Goal: Find specific fact: Find specific fact

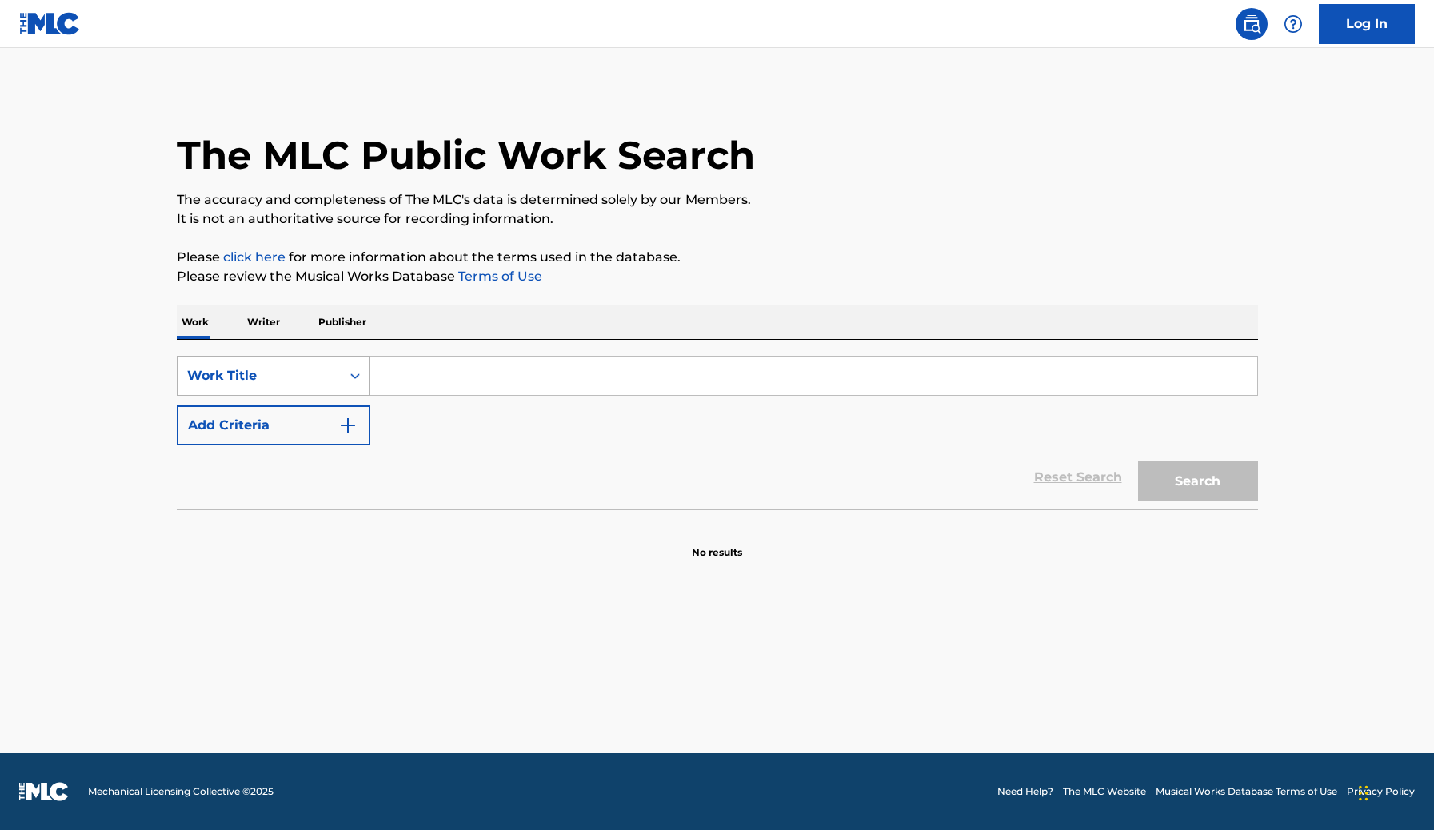
click at [330, 369] on div "Work Title" at bounding box center [259, 375] width 144 height 19
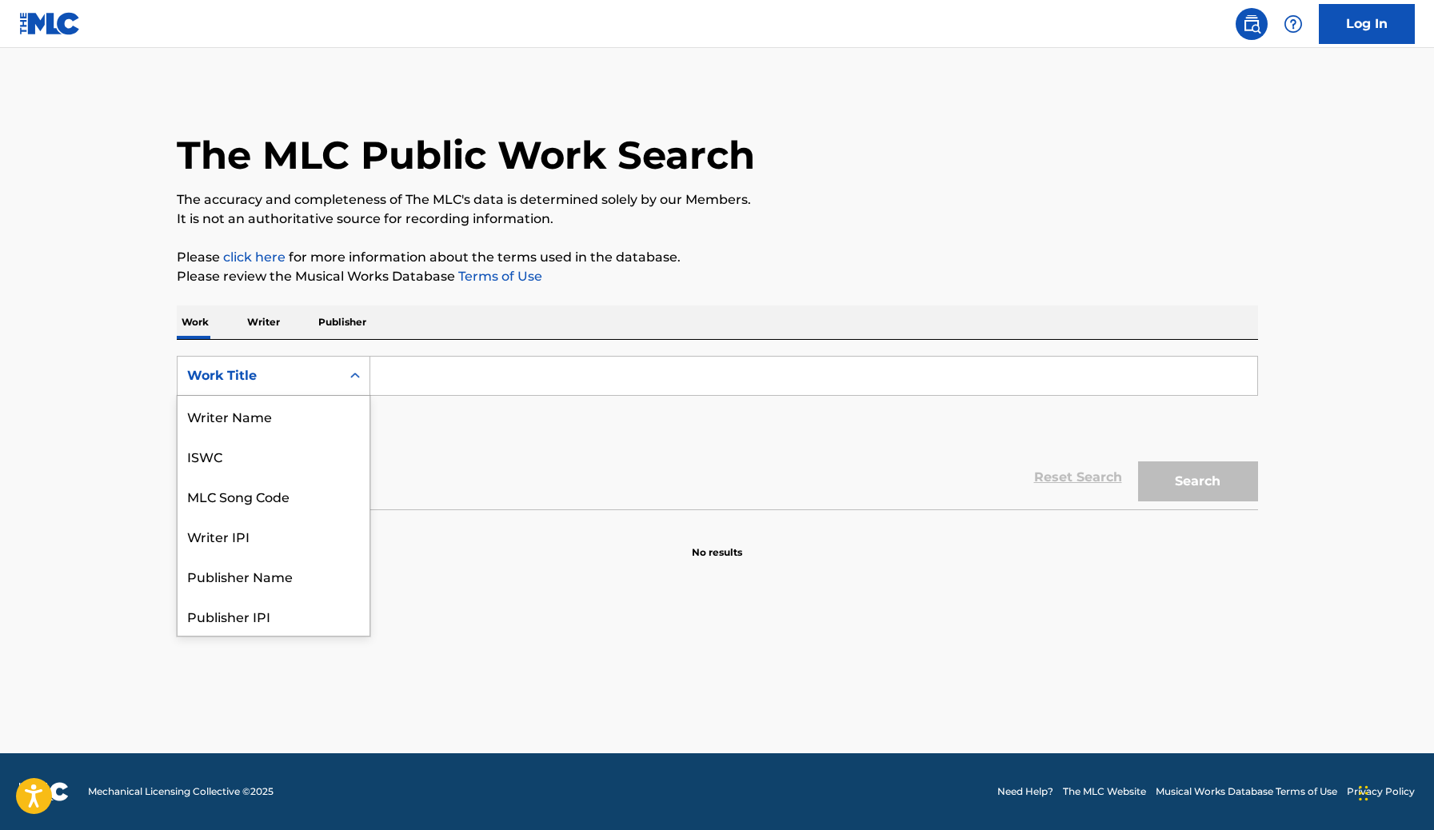
scroll to position [80, 0]
click at [288, 406] on div "MLC Song Code" at bounding box center [274, 416] width 192 height 40
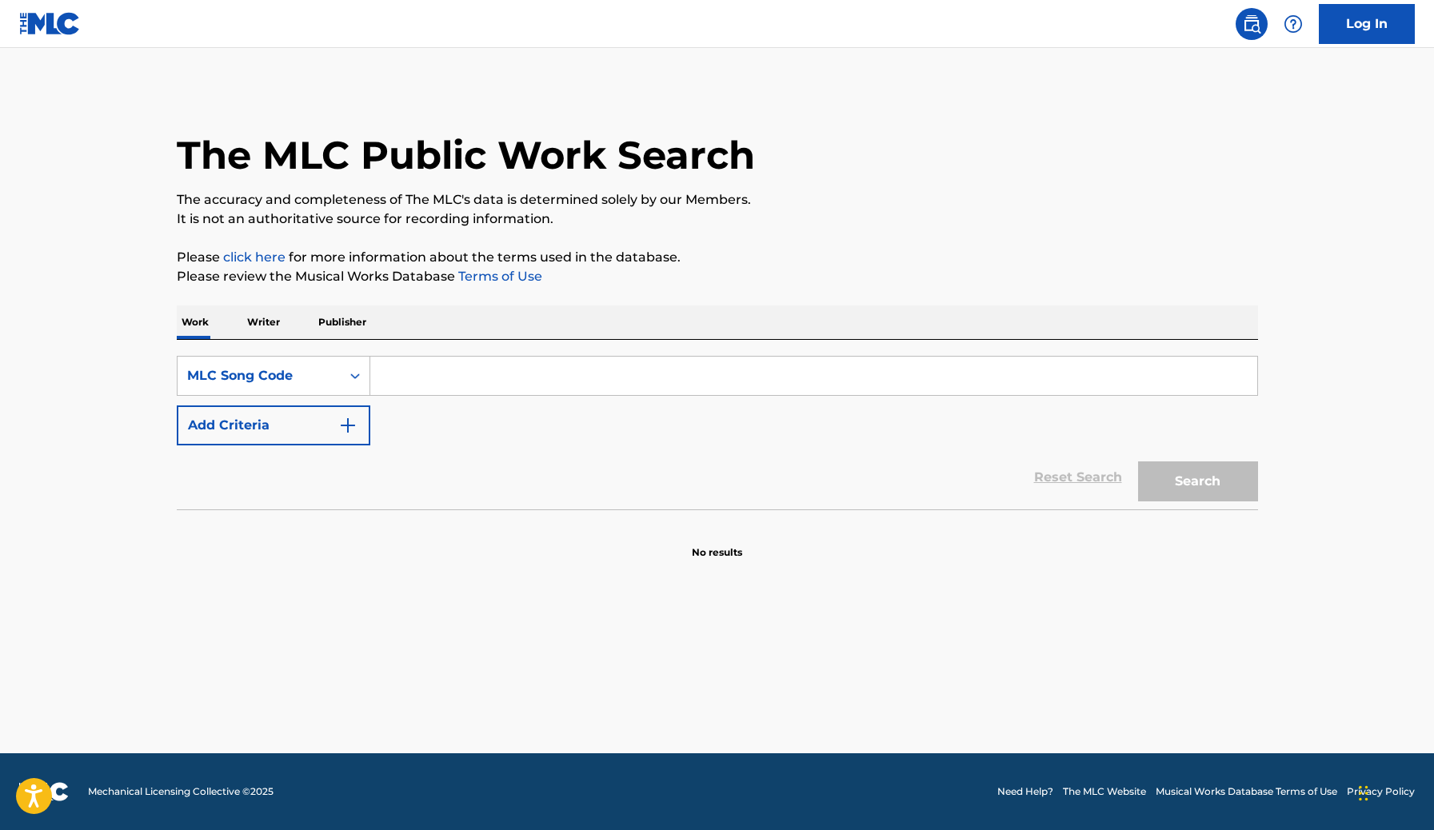
click at [436, 402] on div "SearchWithCriteria5a596aaa-641e-4dc8-b8f4-bdf2865df071 MLC Song Code Add Criter…" at bounding box center [717, 401] width 1081 height 90
click at [418, 378] on input "Search Form" at bounding box center [813, 376] width 887 height 38
paste input "DQ51VH"
type input "DQ51VH"
click at [1138, 461] on button "Search" at bounding box center [1198, 481] width 120 height 40
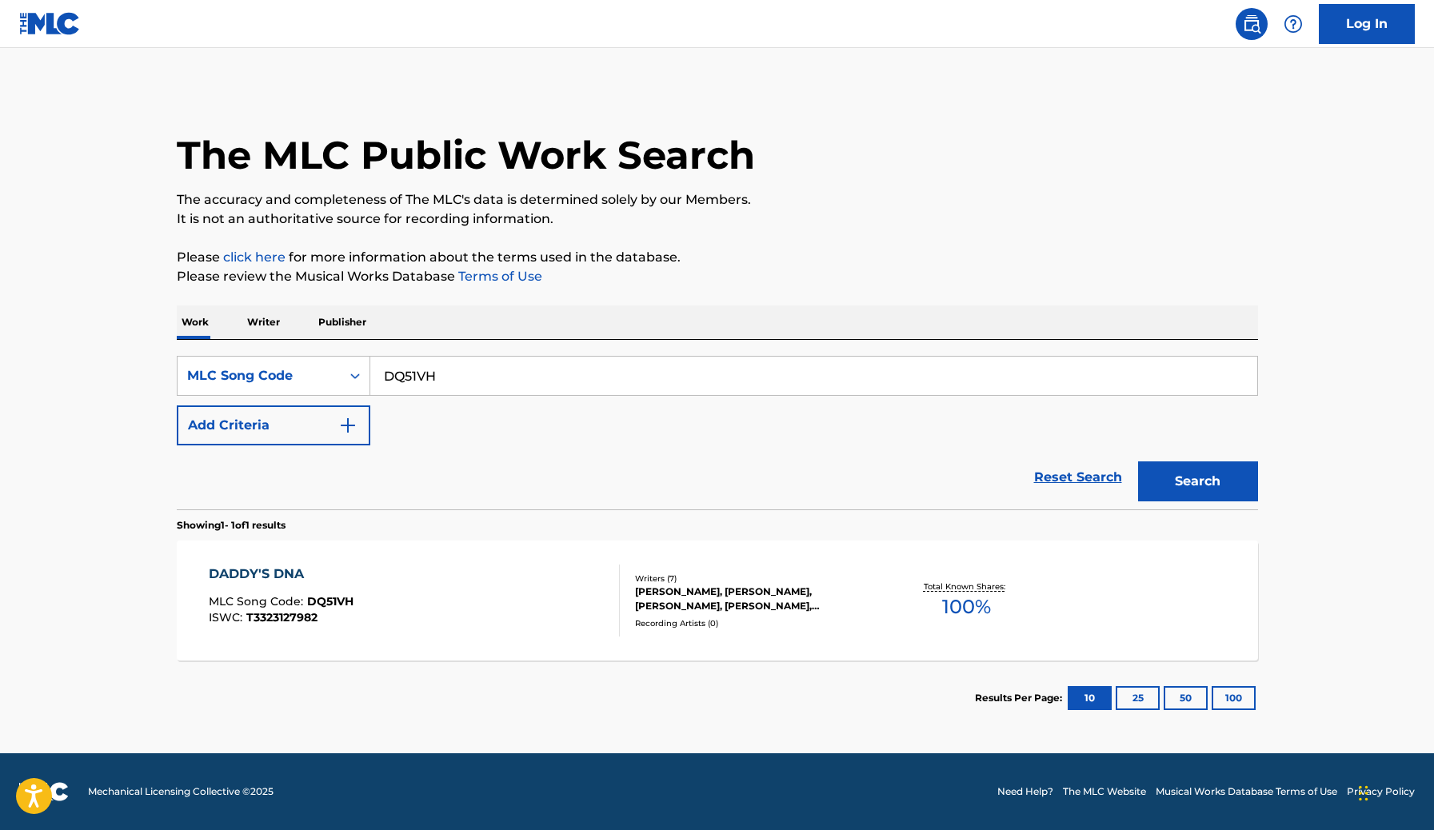
click at [483, 618] on div "DADDY'S DNA MLC Song Code : DQ51VH ISWC : T3323127982" at bounding box center [414, 601] width 411 height 72
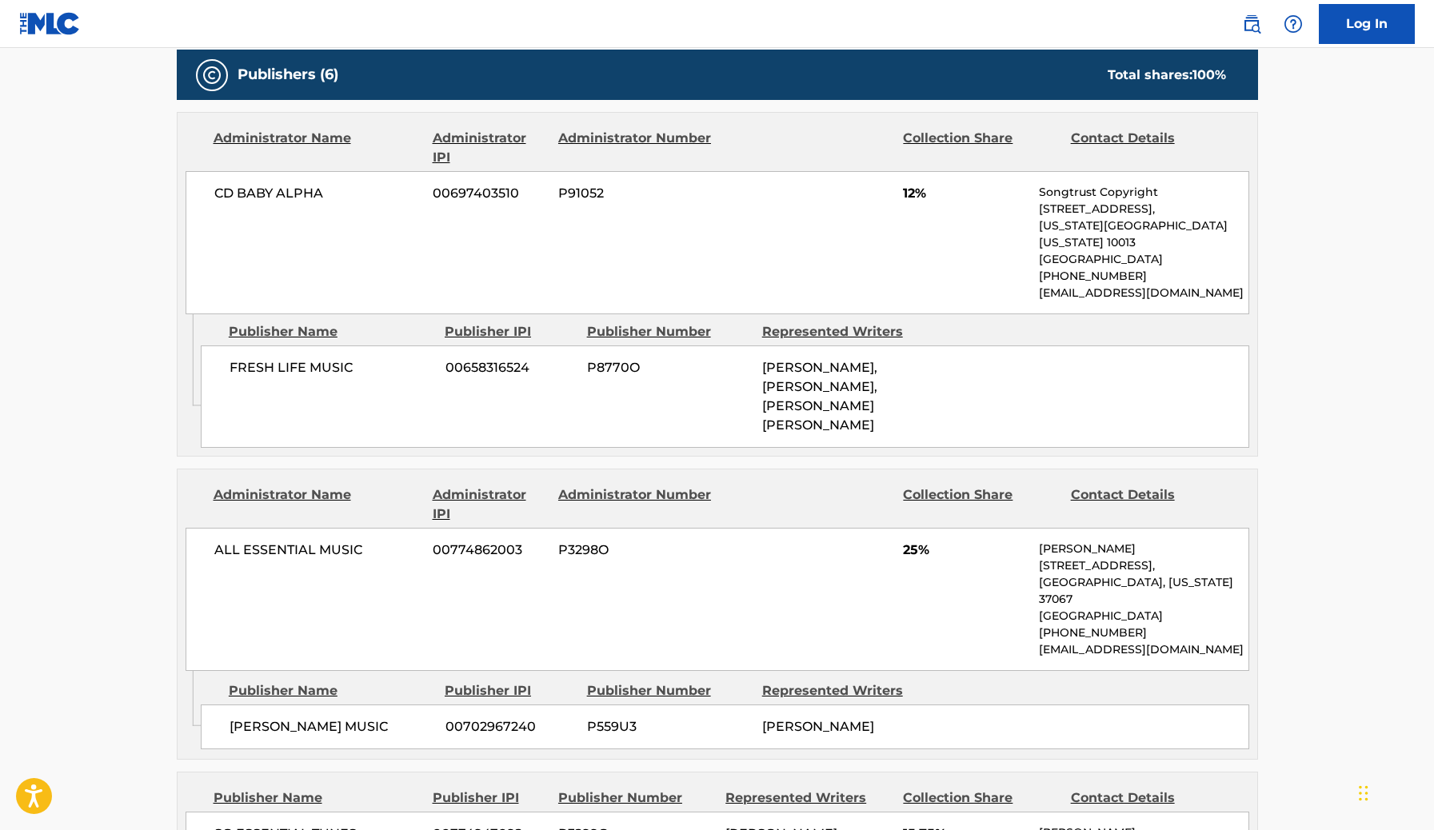
scroll to position [798, 0]
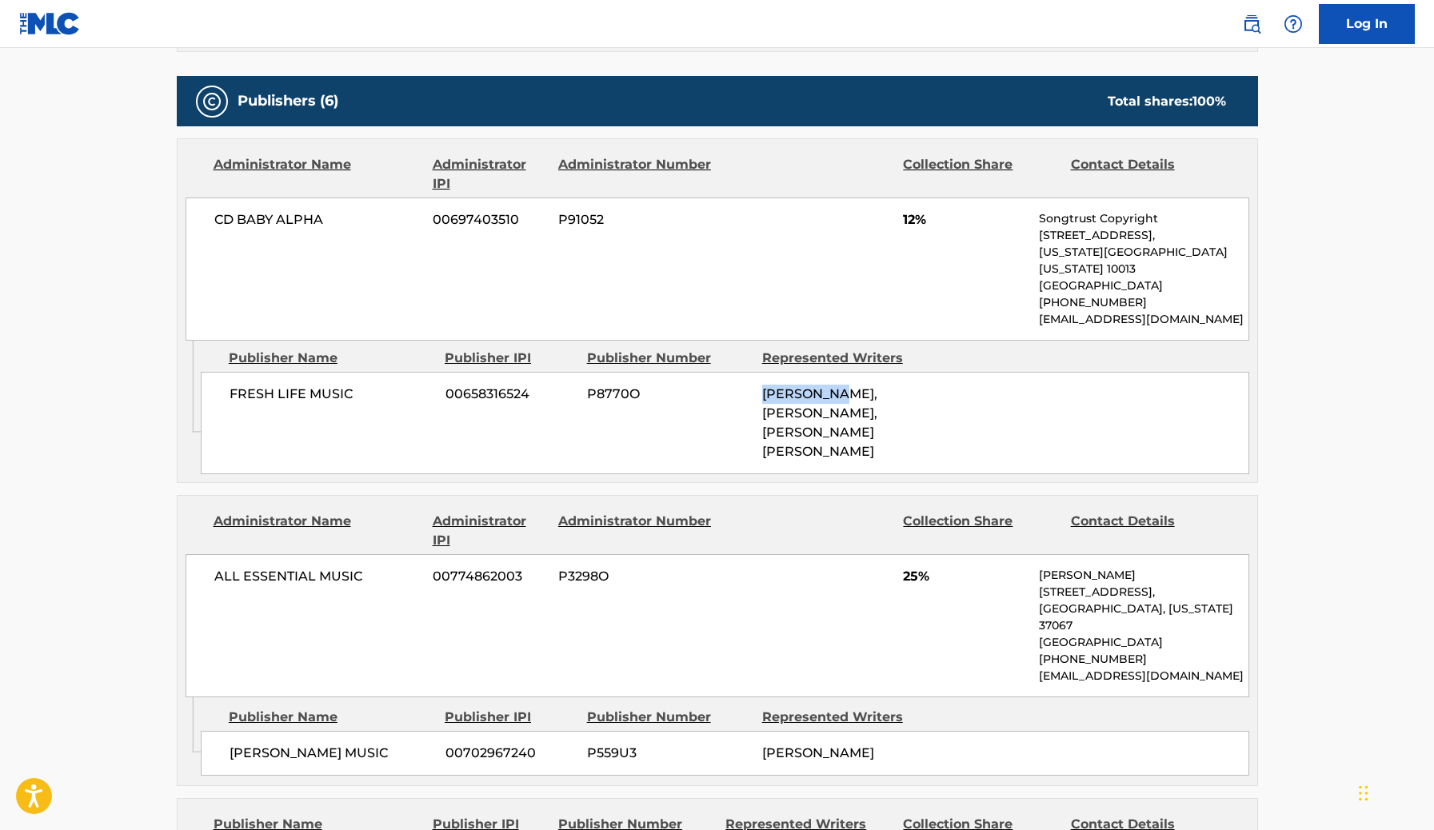
drag, startPoint x: 841, startPoint y: 376, endPoint x: 762, endPoint y: 376, distance: 79.2
click at [762, 386] on span "[PERSON_NAME], [PERSON_NAME], [PERSON_NAME] [PERSON_NAME]" at bounding box center [819, 422] width 115 height 73
copy span "[PERSON_NAME]"
drag, startPoint x: 861, startPoint y: 418, endPoint x: 832, endPoint y: 390, distance: 41.3
click at [832, 390] on div "[PERSON_NAME], [PERSON_NAME], [PERSON_NAME] [PERSON_NAME]" at bounding box center [843, 423] width 163 height 77
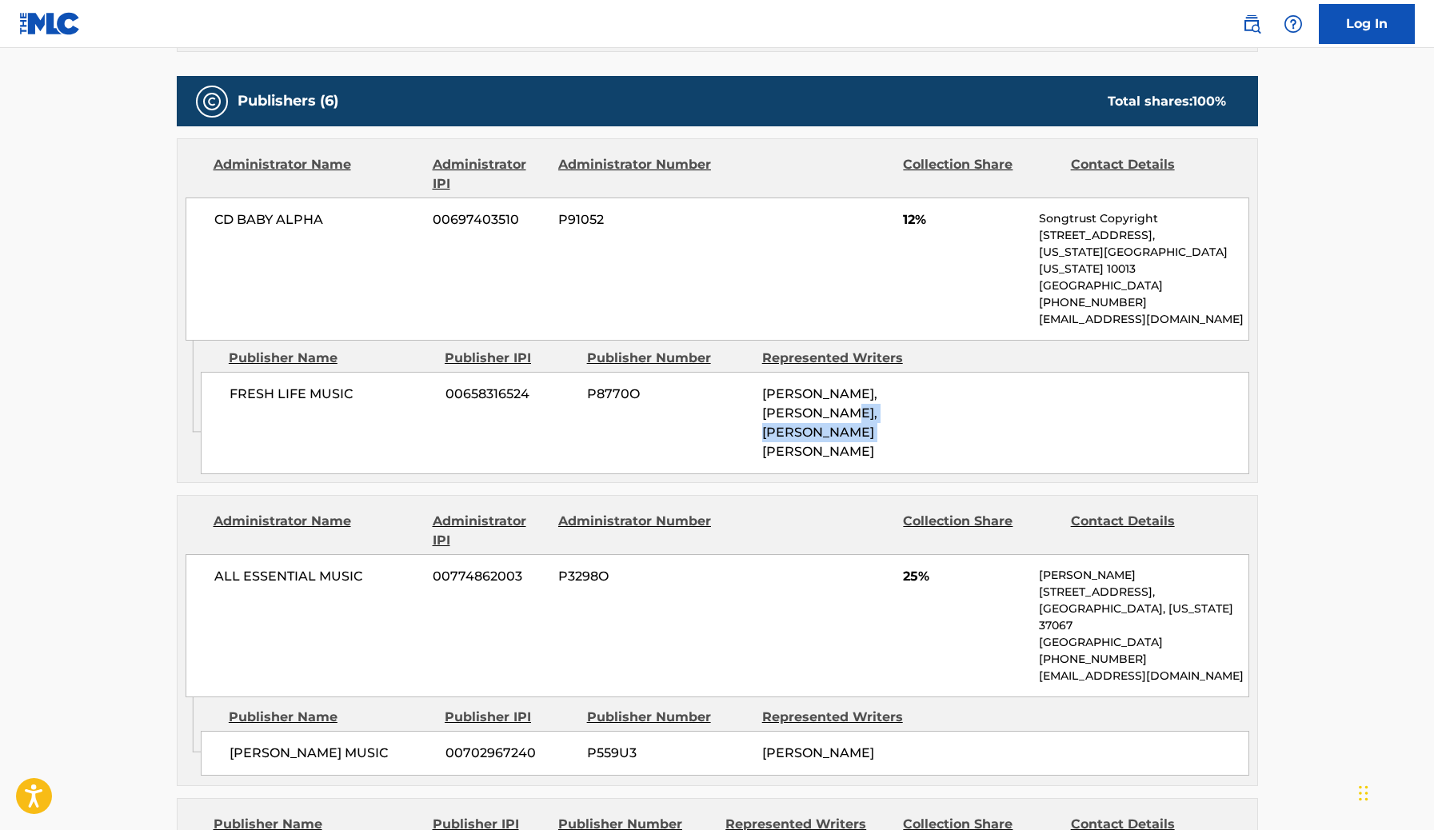
copy span "[PERSON_NAME] [PERSON_NAME]"
drag, startPoint x: 823, startPoint y: 398, endPoint x: 849, endPoint y: 373, distance: 35.6
click at [849, 386] on span "[PERSON_NAME], [PERSON_NAME], [PERSON_NAME] [PERSON_NAME]" at bounding box center [819, 422] width 115 height 73
click at [832, 396] on span "[PERSON_NAME], [PERSON_NAME], [PERSON_NAME] [PERSON_NAME]" at bounding box center [819, 422] width 115 height 73
click at [848, 386] on div "[PERSON_NAME], [PERSON_NAME], [PERSON_NAME] [PERSON_NAME]" at bounding box center [843, 423] width 163 height 77
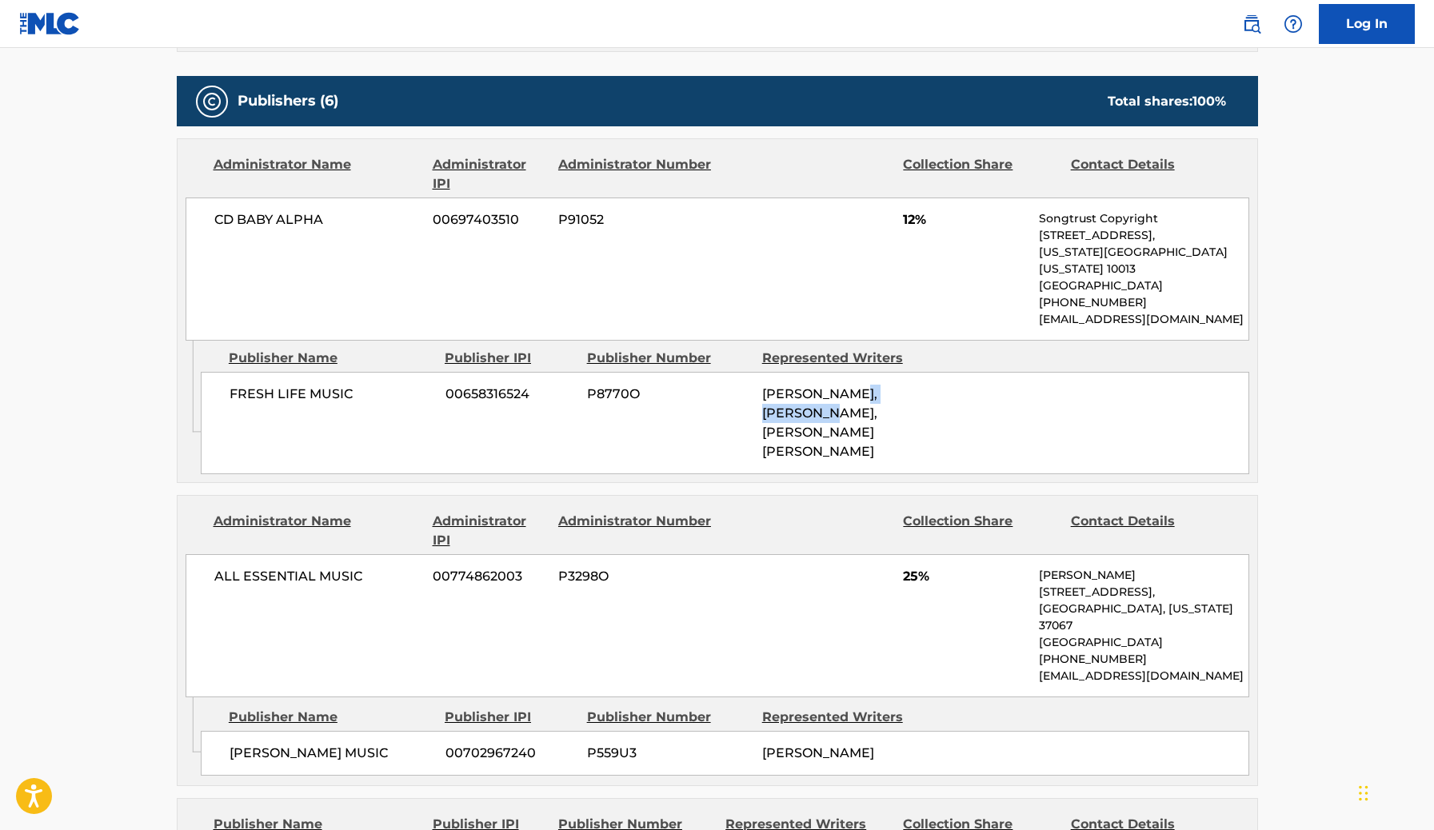
drag, startPoint x: 848, startPoint y: 370, endPoint x: 825, endPoint y: 394, distance: 32.8
click at [825, 394] on span "[PERSON_NAME], [PERSON_NAME], [PERSON_NAME] [PERSON_NAME]" at bounding box center [819, 422] width 115 height 73
copy span "[PERSON_NAME]"
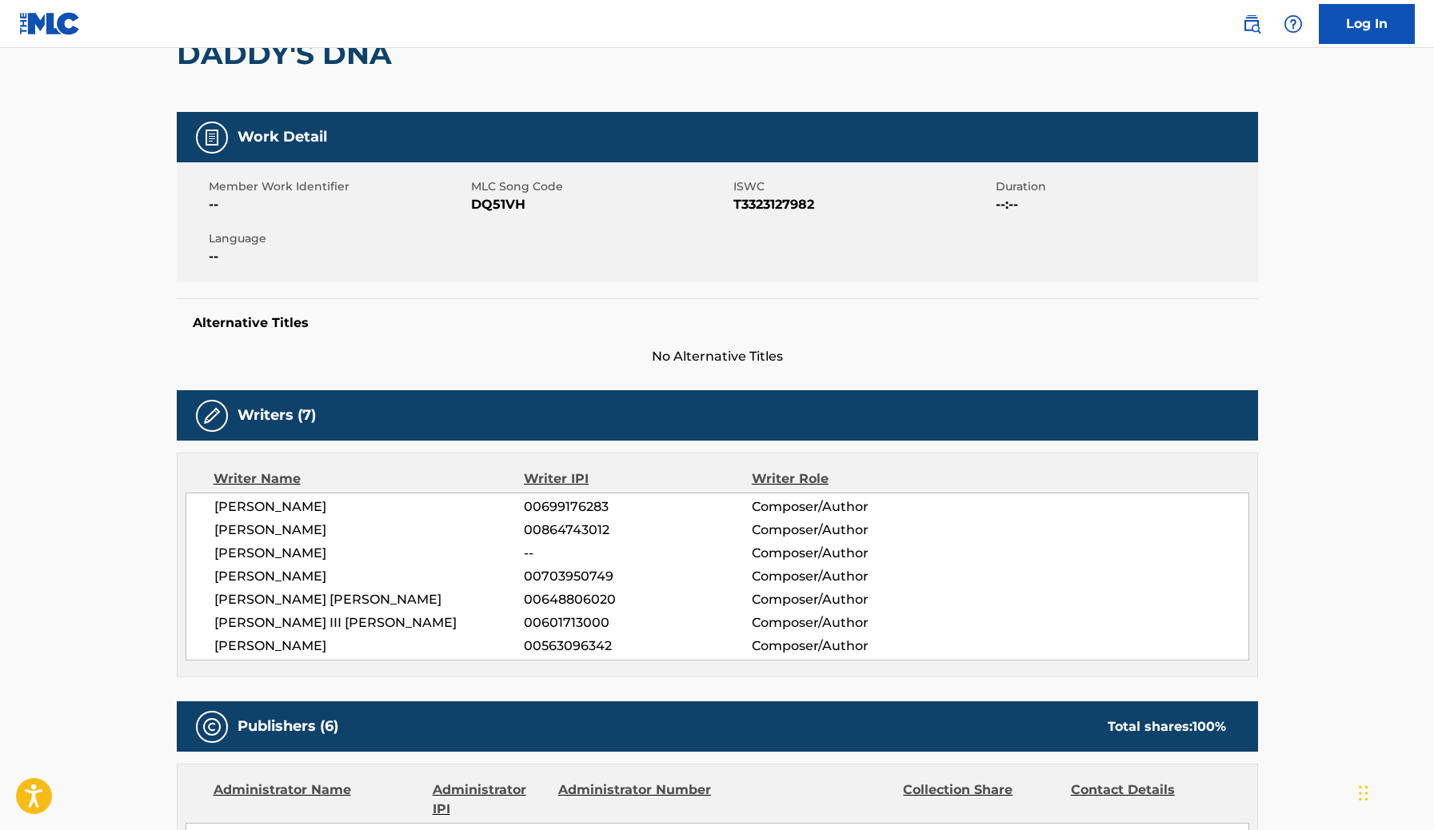
scroll to position [190, 0]
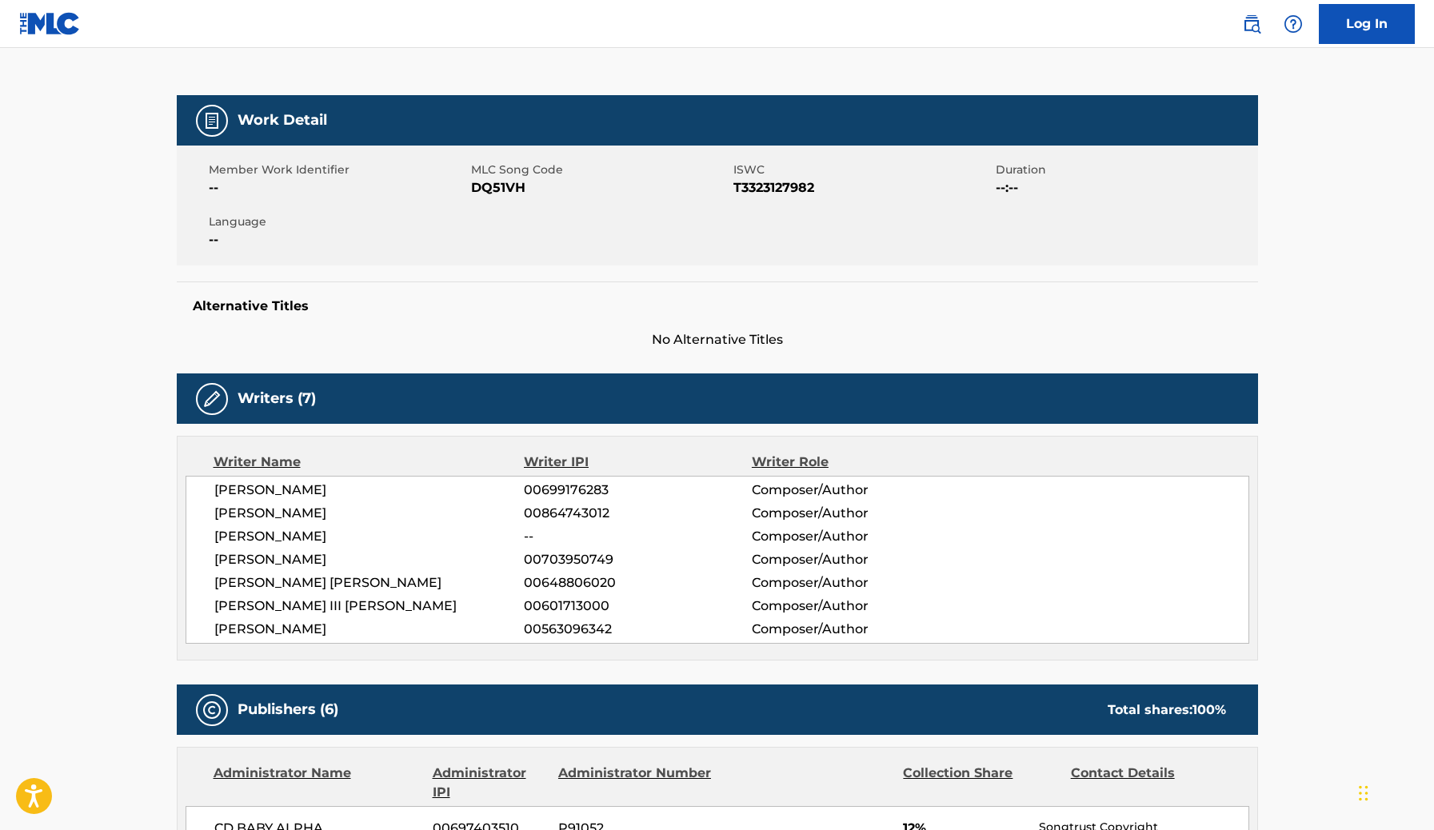
drag, startPoint x: 364, startPoint y: 536, endPoint x: 210, endPoint y: 536, distance: 154.4
click at [210, 537] on div "[PERSON_NAME] 00699176283 Composer/Author [PERSON_NAME] 00864743012 Composer/Au…" at bounding box center [718, 560] width 1064 height 168
copy span "[PERSON_NAME]"
drag, startPoint x: 387, startPoint y: 583, endPoint x: 202, endPoint y: 583, distance: 184.8
click at [202, 583] on div "[PERSON_NAME] 00699176283 Composer/Author [PERSON_NAME] 00864743012 Composer/Au…" at bounding box center [718, 560] width 1064 height 168
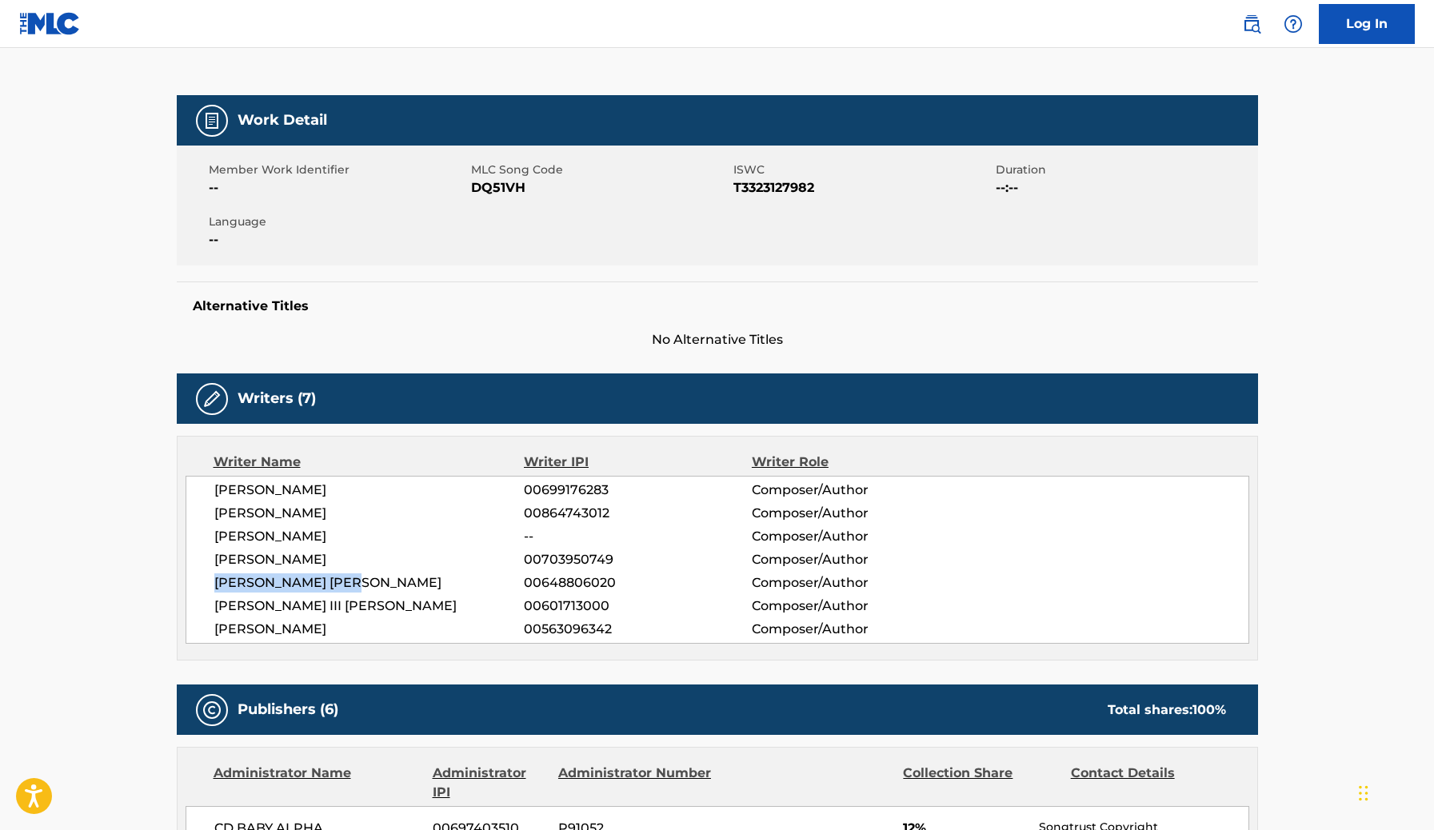
drag, startPoint x: 354, startPoint y: 626, endPoint x: 201, endPoint y: 625, distance: 153.6
click at [202, 625] on div "[PERSON_NAME] 00699176283 Composer/Author [PERSON_NAME] 00864743012 Composer/Au…" at bounding box center [718, 560] width 1064 height 168
copy span "[PERSON_NAME]"
drag, startPoint x: 412, startPoint y: 605, endPoint x: 207, endPoint y: 611, distance: 204.8
click at [208, 612] on div "[PERSON_NAME] 00699176283 Composer/Author [PERSON_NAME] 00864743012 Composer/Au…" at bounding box center [718, 560] width 1064 height 168
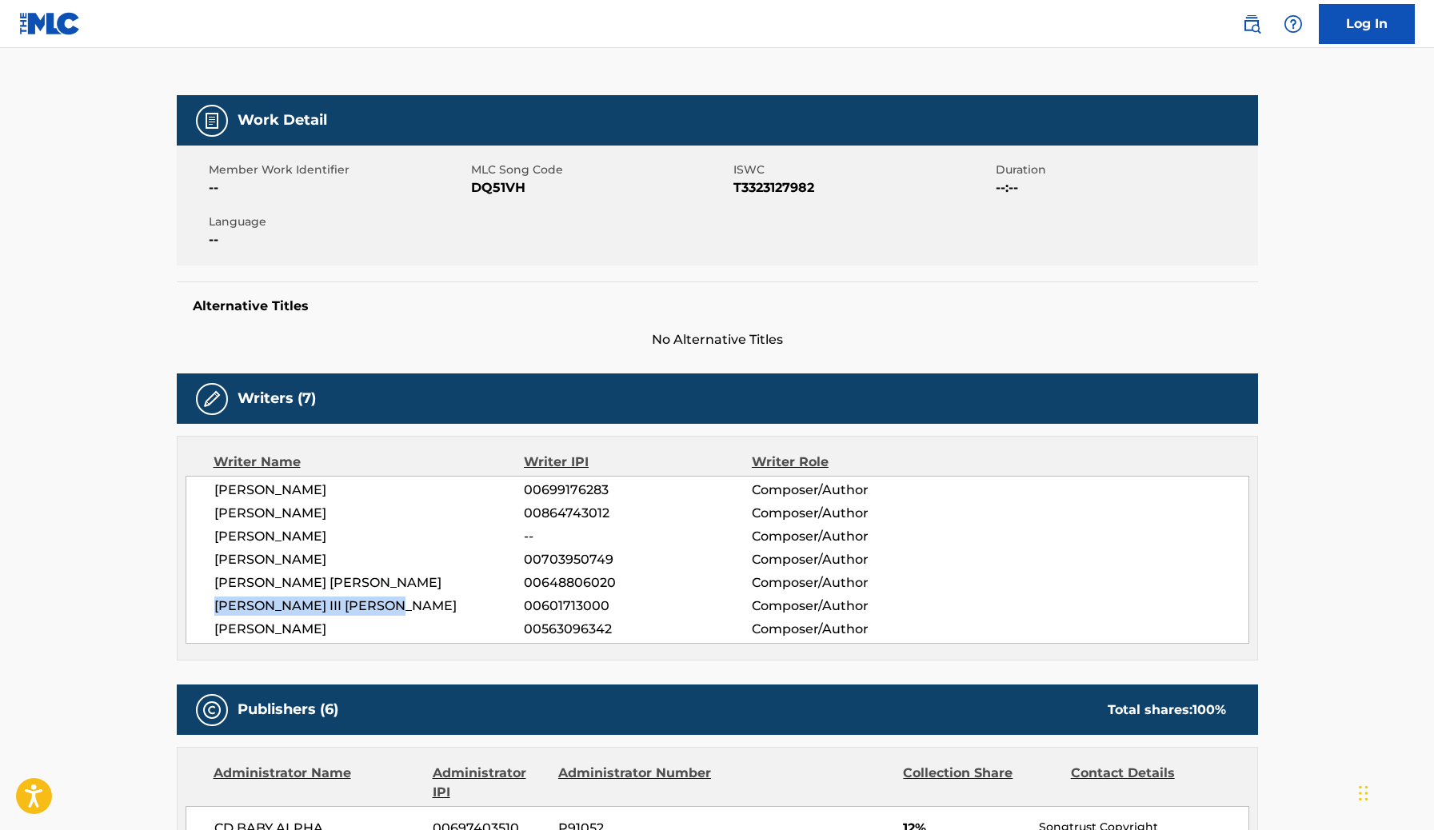
copy span "[PERSON_NAME] III [PERSON_NAME]"
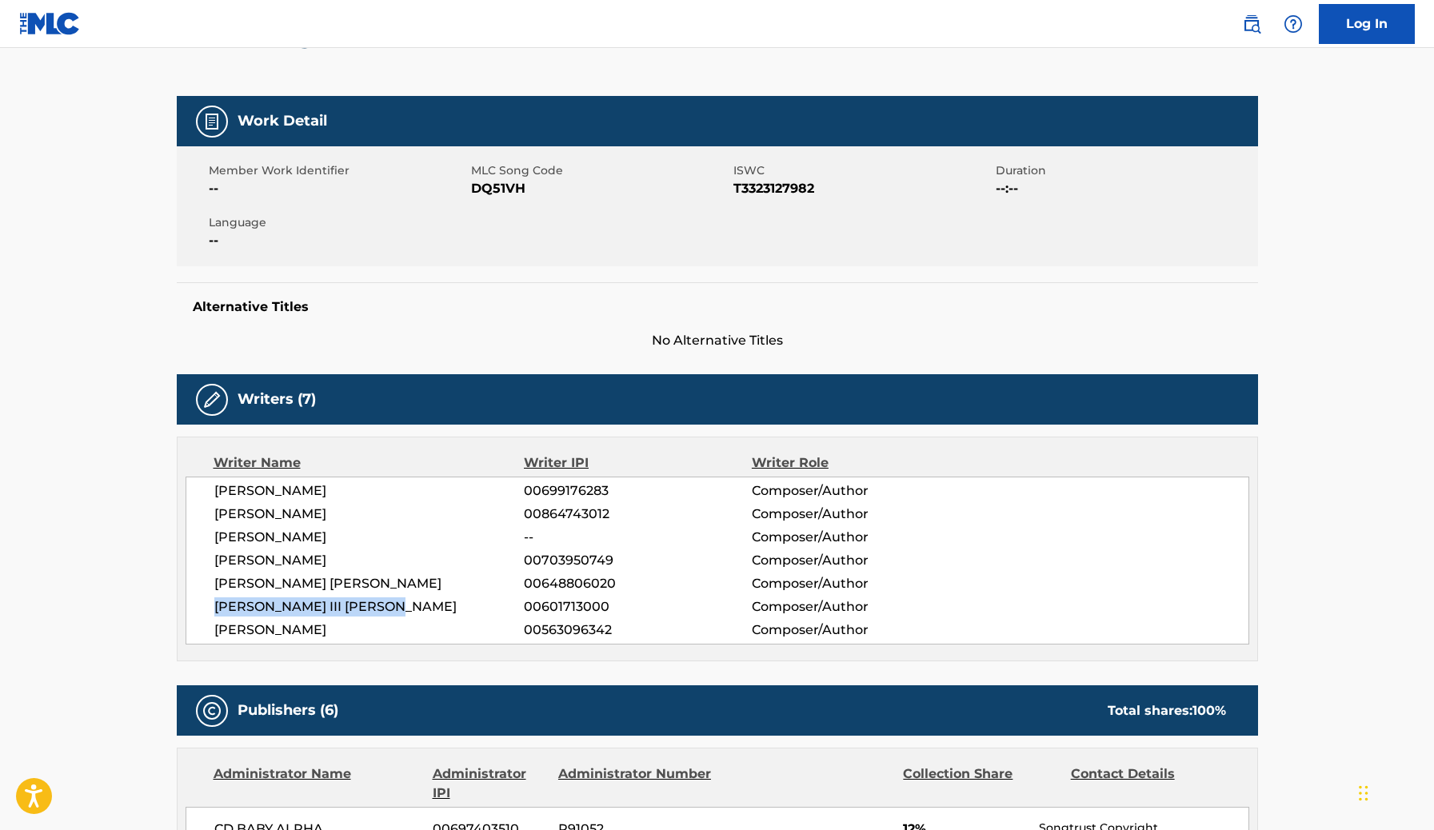
scroll to position [196, 0]
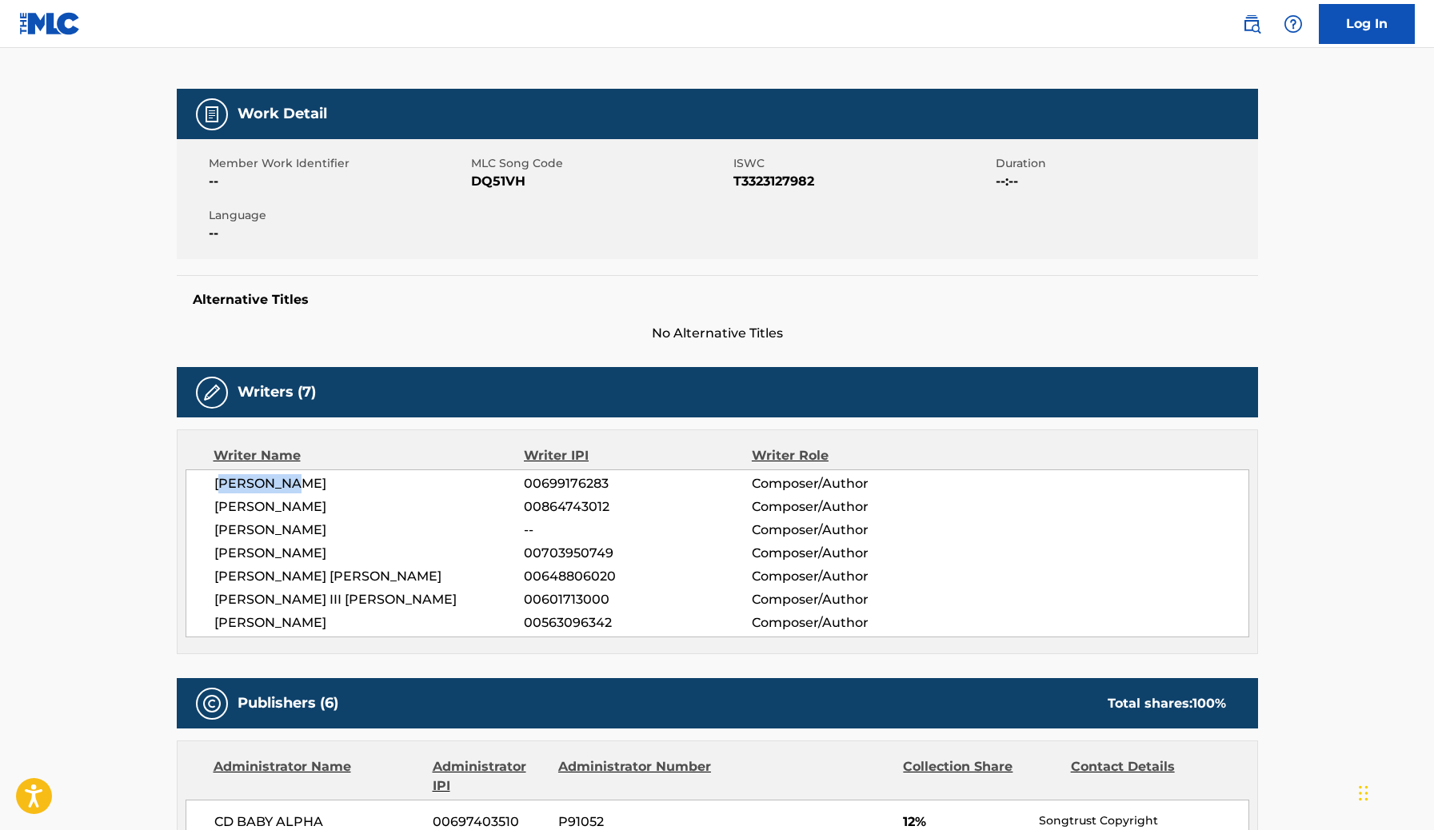
drag, startPoint x: 304, startPoint y: 489, endPoint x: 224, endPoint y: 489, distance: 80.0
click at [224, 489] on span "[PERSON_NAME]" at bounding box center [369, 483] width 310 height 19
click at [232, 489] on span "[PERSON_NAME]" at bounding box center [369, 483] width 310 height 19
drag, startPoint x: 303, startPoint y: 489, endPoint x: 124, endPoint y: 489, distance: 179.2
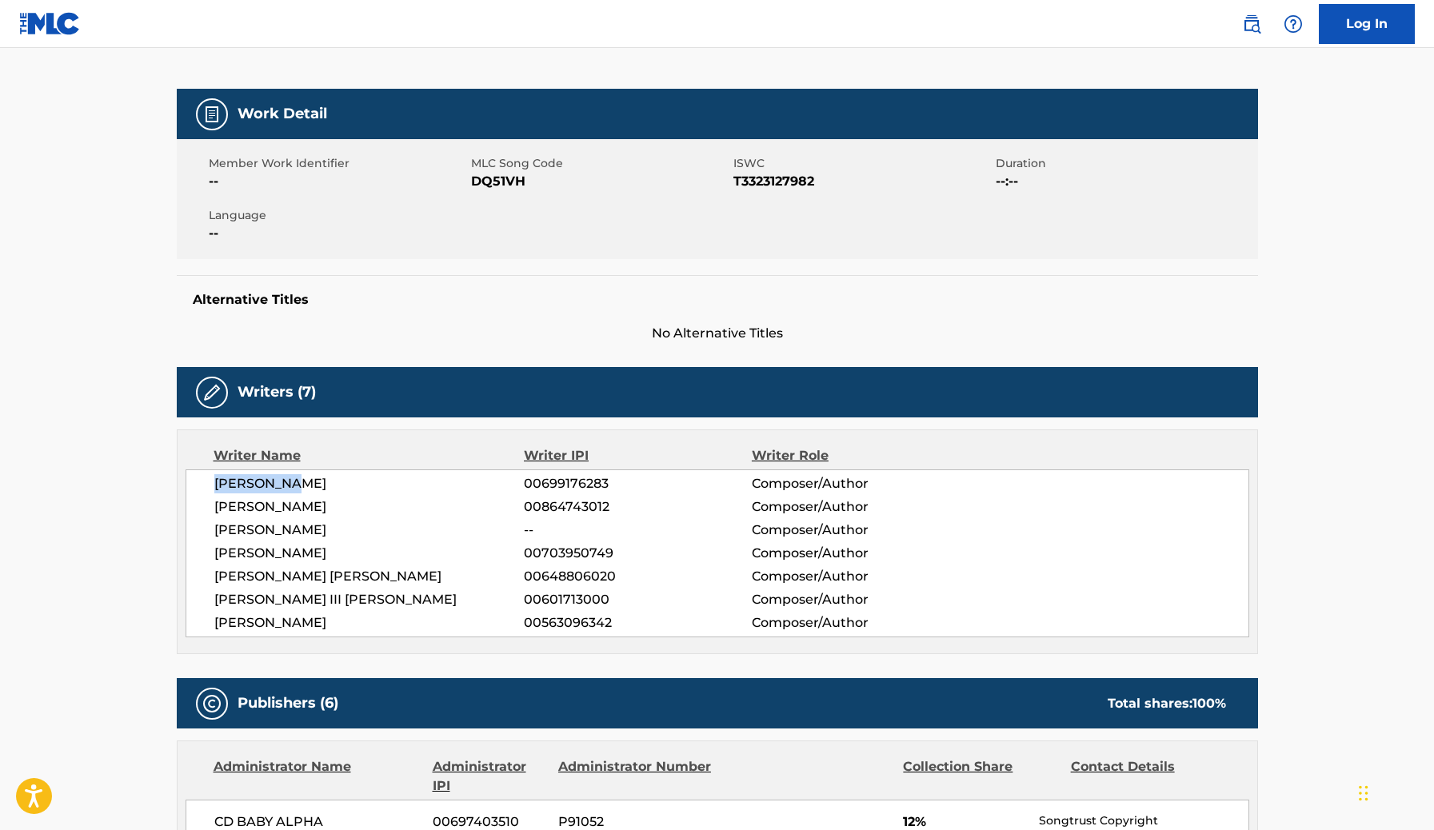
copy span "[PERSON_NAME]"
drag, startPoint x: 341, startPoint y: 507, endPoint x: 331, endPoint y: 507, distance: 9.6
click at [331, 507] on span "[PERSON_NAME]" at bounding box center [369, 506] width 310 height 19
drag, startPoint x: 363, startPoint y: 520, endPoint x: 172, endPoint y: 518, distance: 191.2
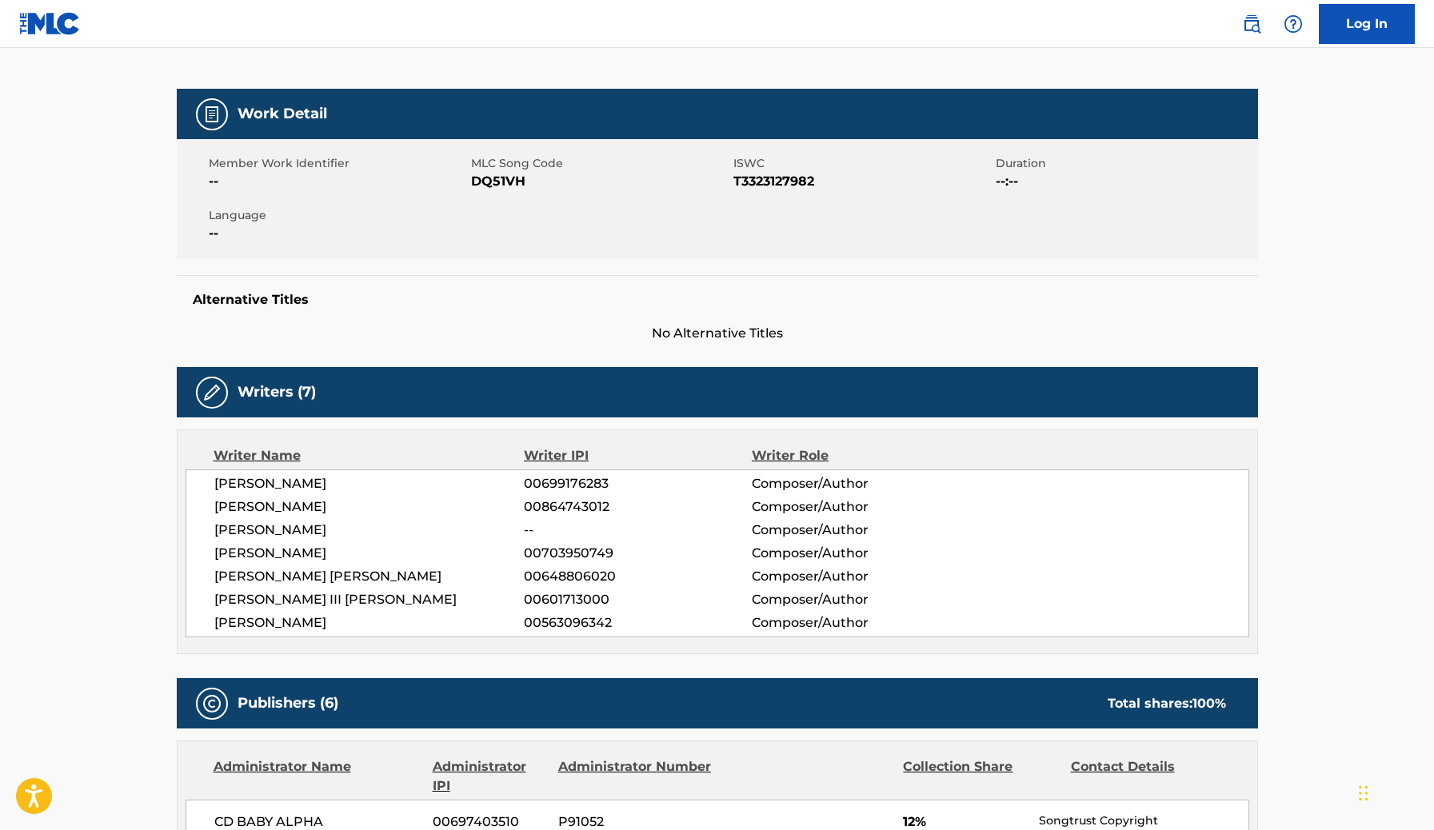
drag, startPoint x: 389, startPoint y: 545, endPoint x: 194, endPoint y: 549, distance: 194.4
click at [194, 549] on div "[PERSON_NAME] 00699176283 Composer/Author [PERSON_NAME] 00864743012 Composer/Au…" at bounding box center [718, 553] width 1064 height 168
copy span "[PERSON_NAME]"
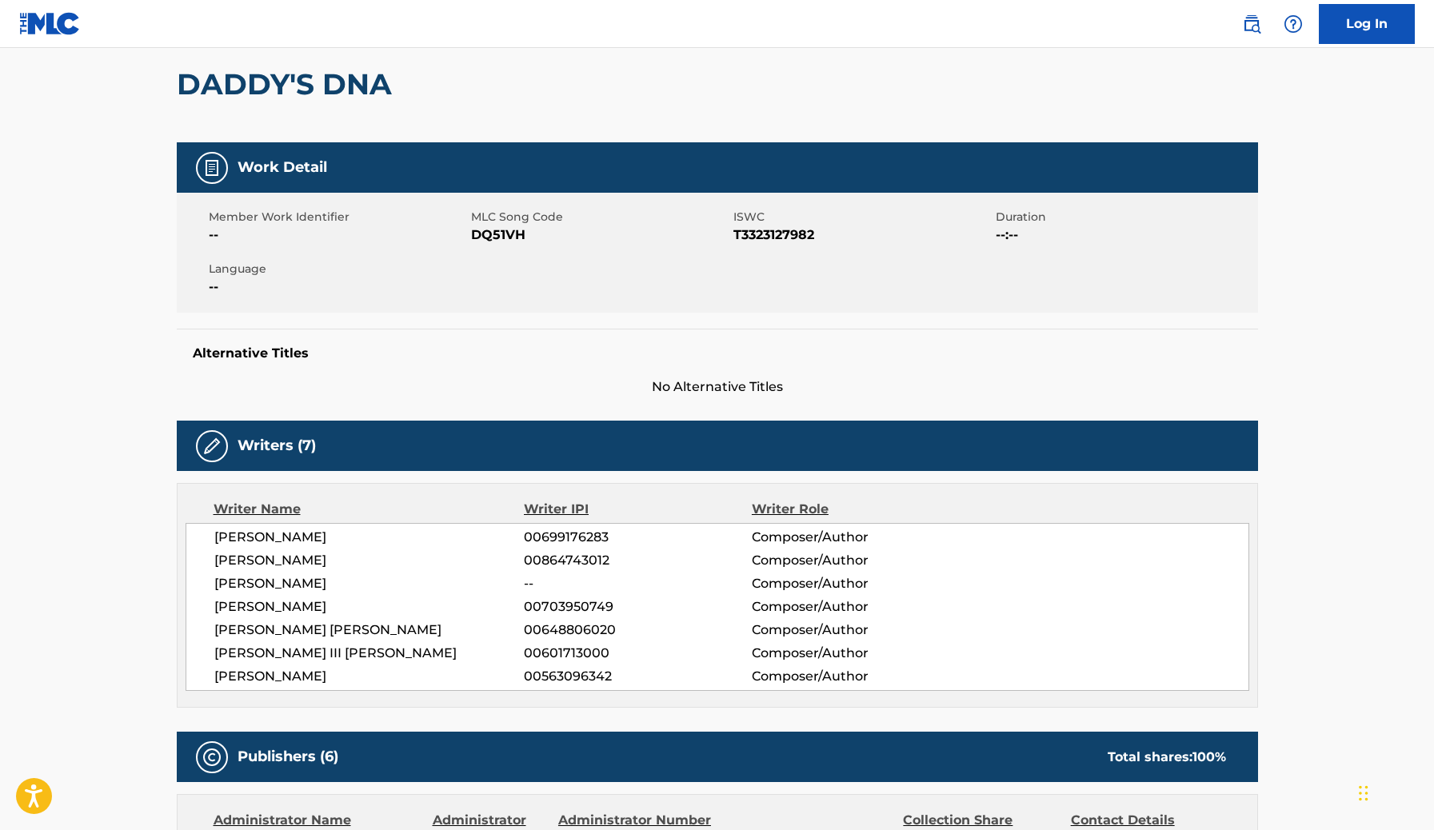
scroll to position [148, 0]
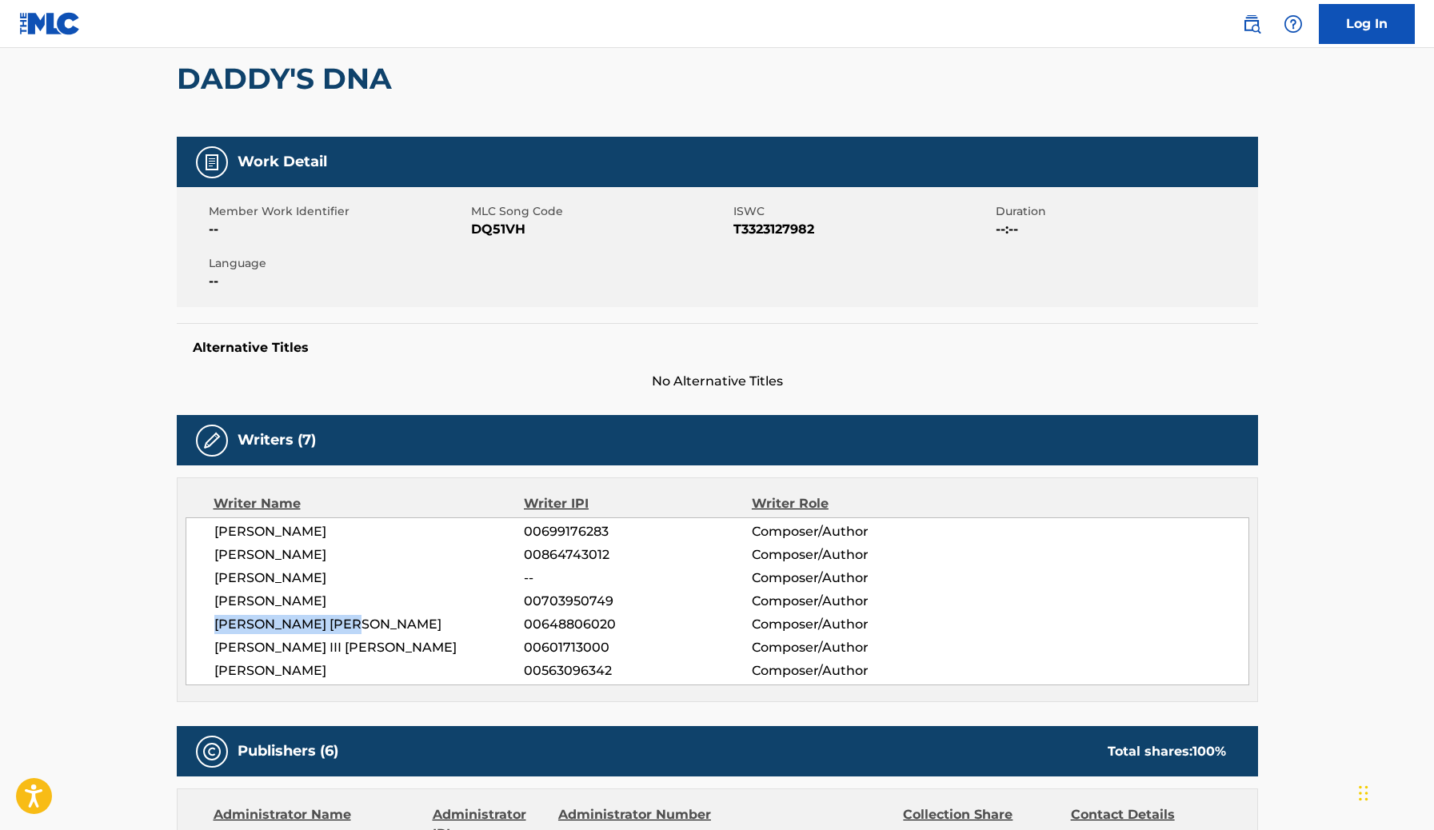
drag, startPoint x: 376, startPoint y: 624, endPoint x: 190, endPoint y: 624, distance: 185.6
click at [191, 624] on div "[PERSON_NAME] 00699176283 Composer/Author [PERSON_NAME] 00864743012 Composer/Au…" at bounding box center [718, 601] width 1064 height 168
copy span "[PERSON_NAME] [PERSON_NAME]"
